Goal: Complete application form

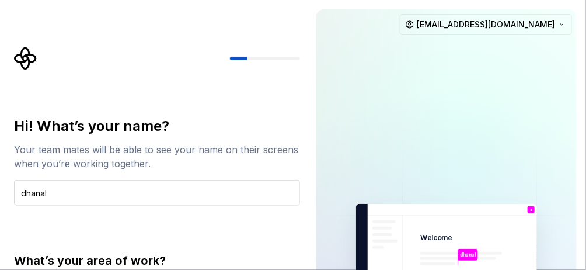
type input "dhana"
click at [217, 259] on div "What’s your area of work?" at bounding box center [157, 260] width 286 height 16
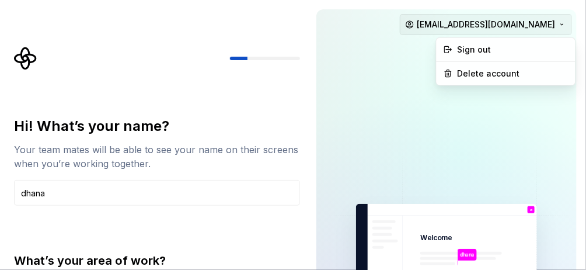
click at [503, 25] on html "Hi! What’s your name? Your team mates will be able to see your name on their sc…" at bounding box center [293, 135] width 586 height 270
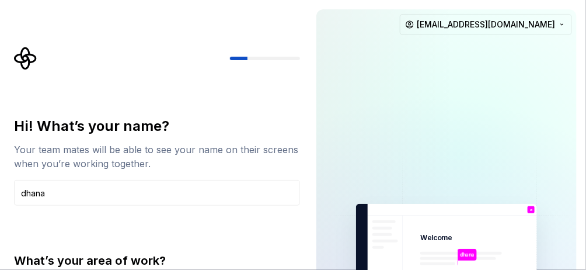
click at [228, 243] on html "Hi! What’s your name? Your team mates will be able to see your name on their sc…" at bounding box center [293, 135] width 586 height 270
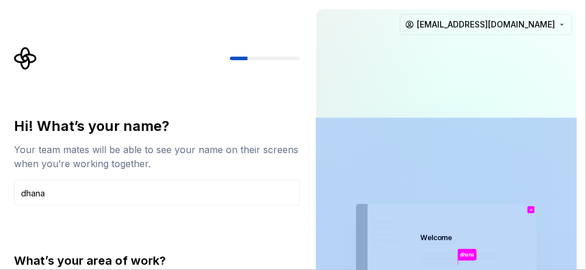
drag, startPoint x: 216, startPoint y: 259, endPoint x: 325, endPoint y: 237, distance: 111.0
click at [325, 237] on div "Hi! What’s your name? Your team mates will be able to see your name on their sc…" at bounding box center [293, 271] width 586 height 542
click at [290, 255] on div "What’s your area of work?" at bounding box center [157, 260] width 286 height 16
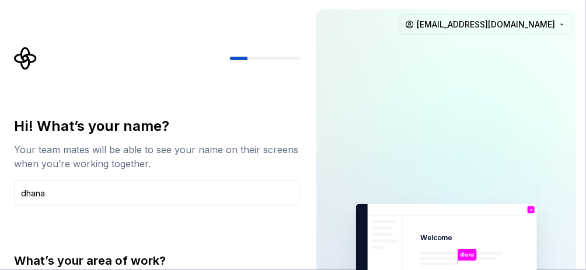
click at [290, 255] on div "What’s your area of work?" at bounding box center [157, 260] width 286 height 16
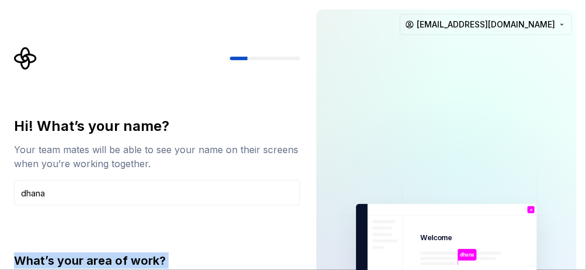
drag, startPoint x: 290, startPoint y: 255, endPoint x: 275, endPoint y: 236, distance: 24.2
click at [275, 236] on div "Hi! What’s your name? Your team mates will be able to see your name on their sc…" at bounding box center [157, 257] width 286 height 280
click at [108, 253] on div "What’s your area of work?" at bounding box center [157, 260] width 286 height 16
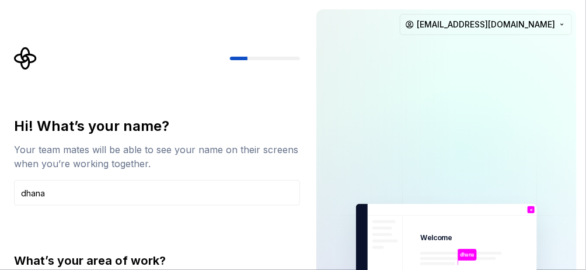
click at [253, 55] on div at bounding box center [157, 58] width 286 height 23
click at [253, 58] on div at bounding box center [157, 58] width 286 height 23
click at [253, 58] on div at bounding box center [265, 59] width 70 height 4
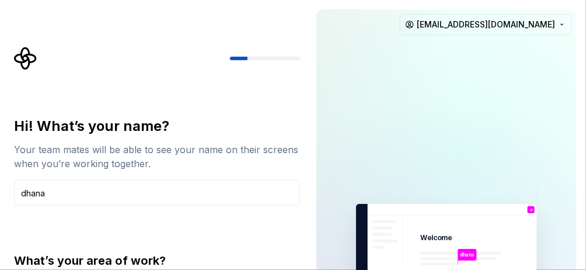
click at [253, 58] on div at bounding box center [265, 59] width 70 height 4
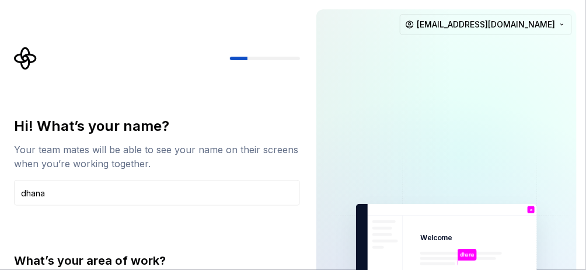
click at [253, 58] on div at bounding box center [265, 59] width 70 height 4
click at [31, 50] on icon "Supernova Logo" at bounding box center [25, 58] width 23 height 23
drag, startPoint x: 31, startPoint y: 50, endPoint x: 51, endPoint y: 44, distance: 20.7
click at [51, 44] on div "Hi! What’s your name? Your team mates will be able to see your name on their sc…" at bounding box center [153, 271] width 307 height 542
